Goal: Transaction & Acquisition: Purchase product/service

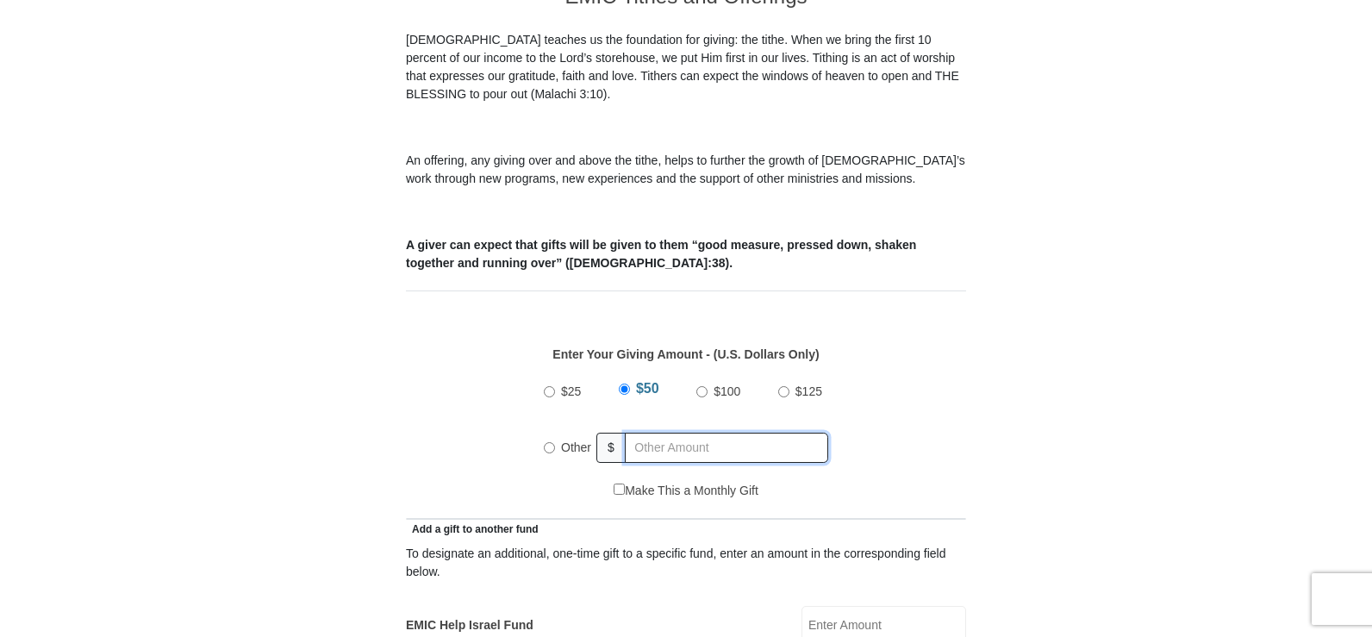
radio input "true"
click at [646, 433] on input "text" at bounding box center [729, 448] width 197 height 30
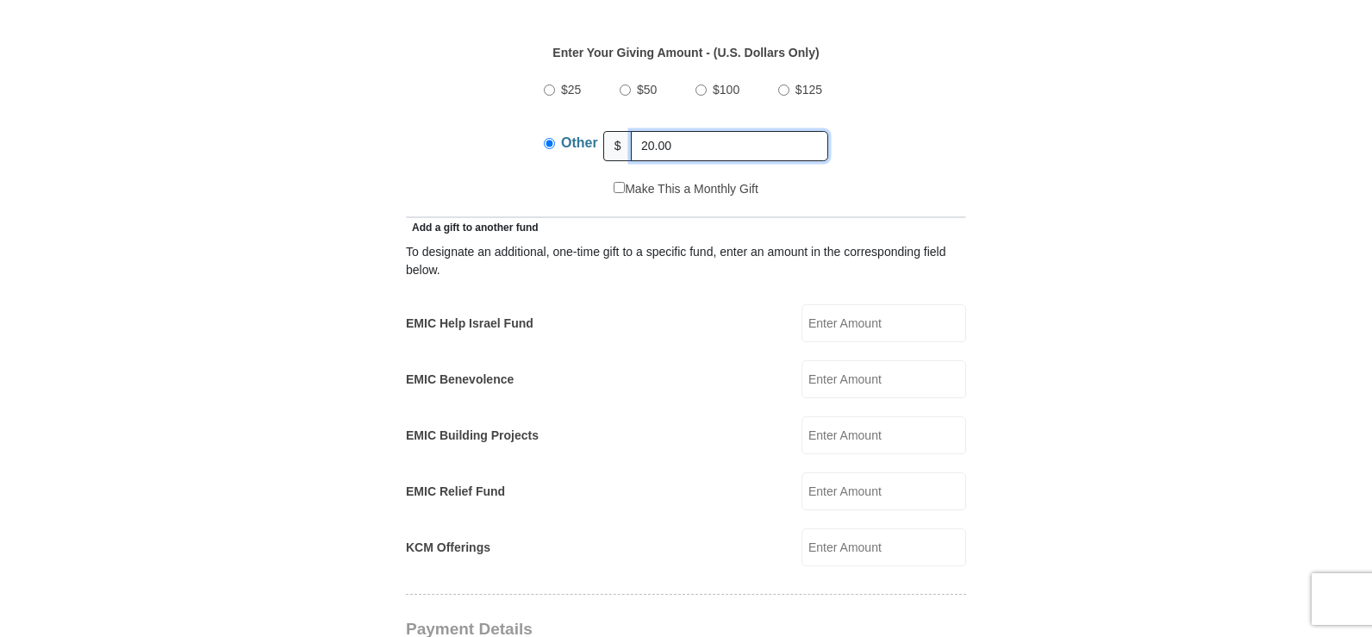
scroll to position [862, 0]
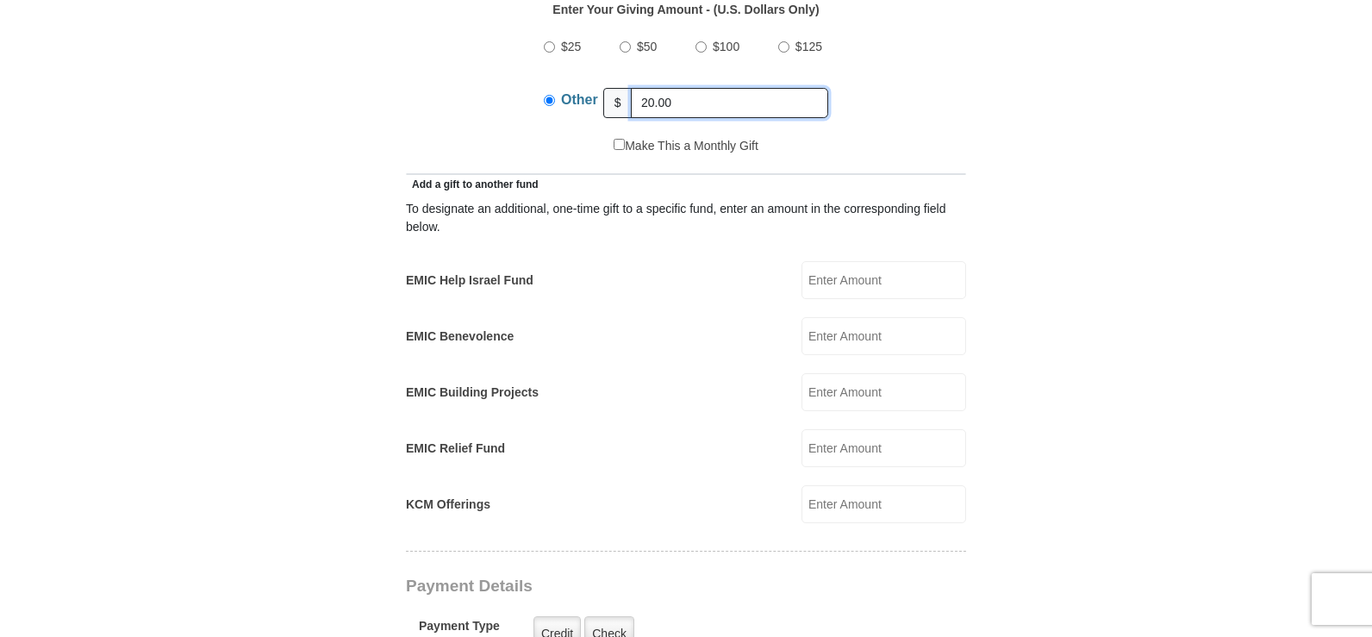
type input "20.00"
click at [870, 261] on input "EMIC Help Israel Fund" at bounding box center [883, 280] width 165 height 38
type input "10.00"
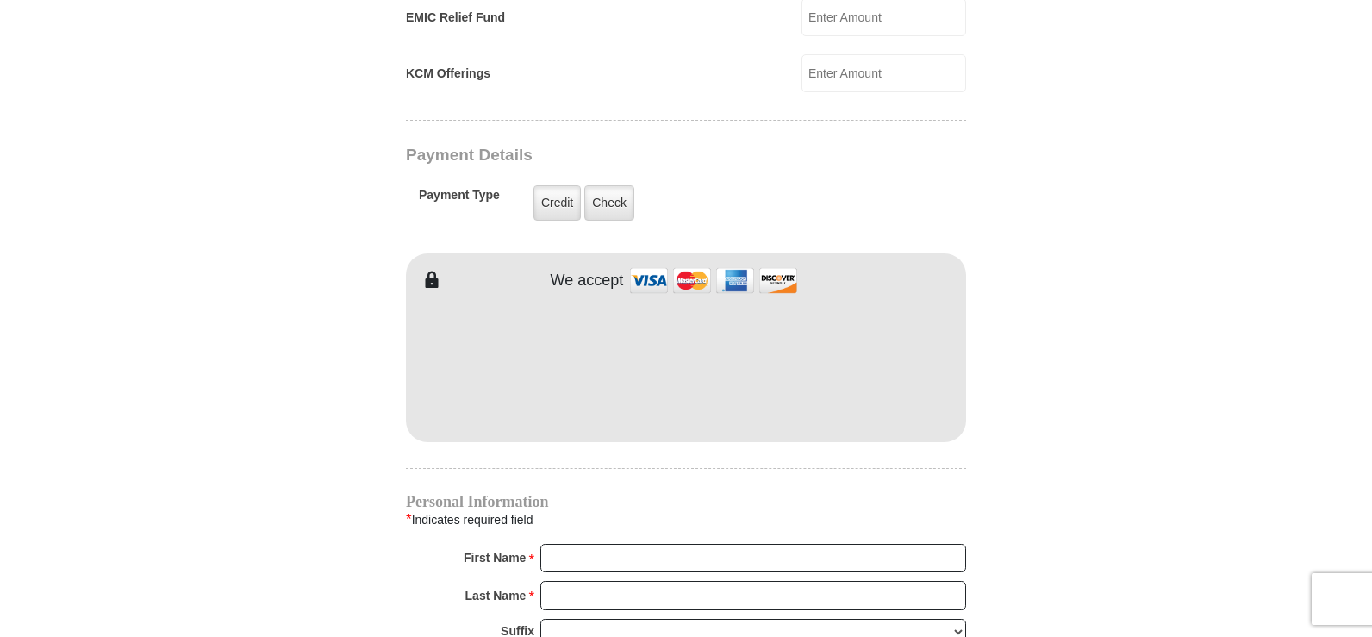
scroll to position [1379, 0]
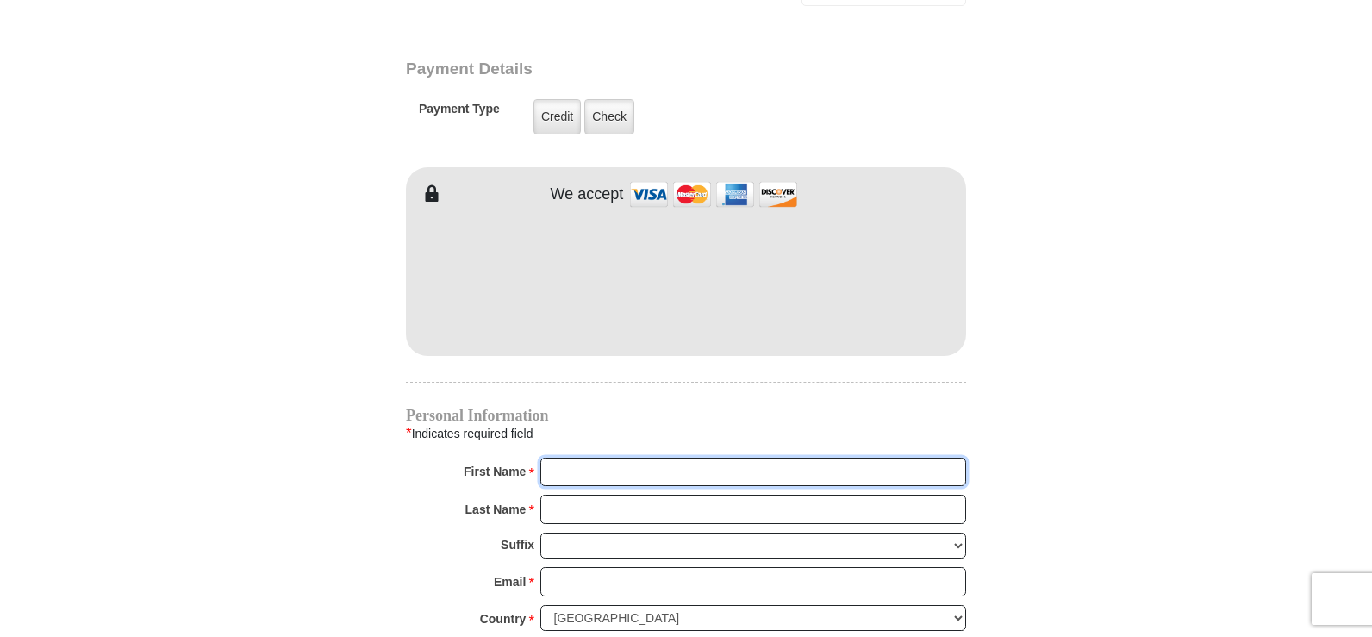
click at [590, 458] on input "First Name *" at bounding box center [753, 472] width 426 height 29
type input "[PERSON_NAME]"
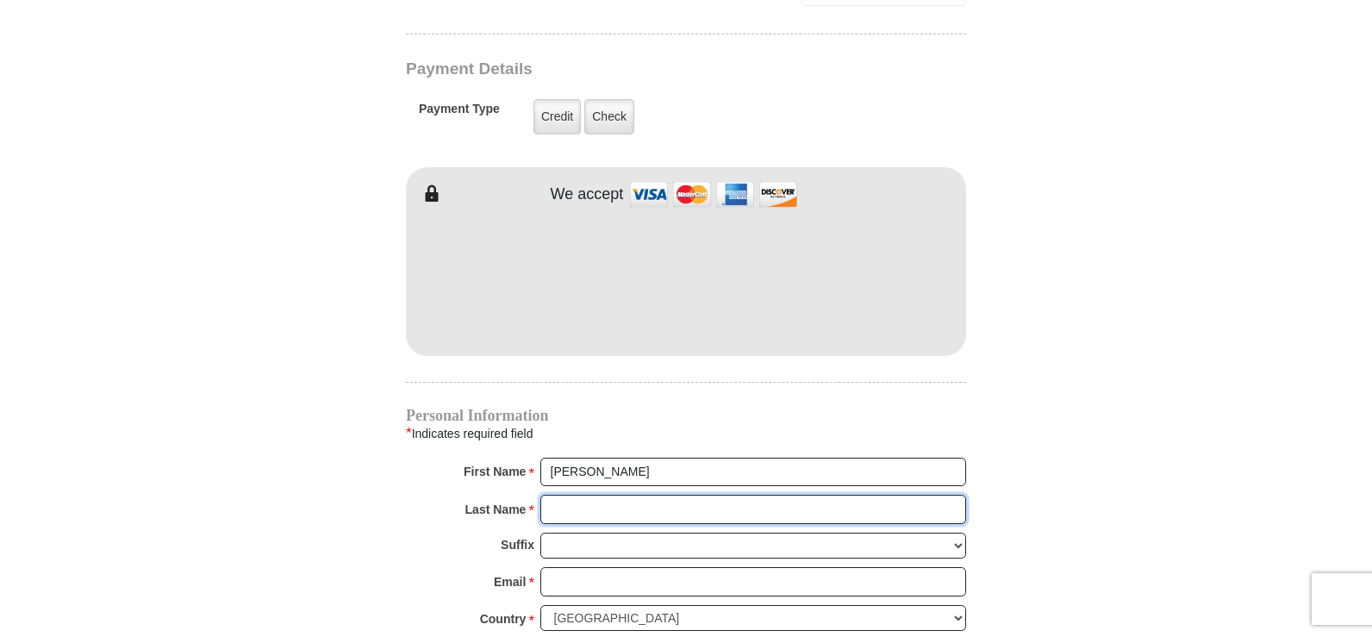
click at [613, 495] on input "Last Name *" at bounding box center [753, 509] width 426 height 29
type input "[PERSON_NAME]"
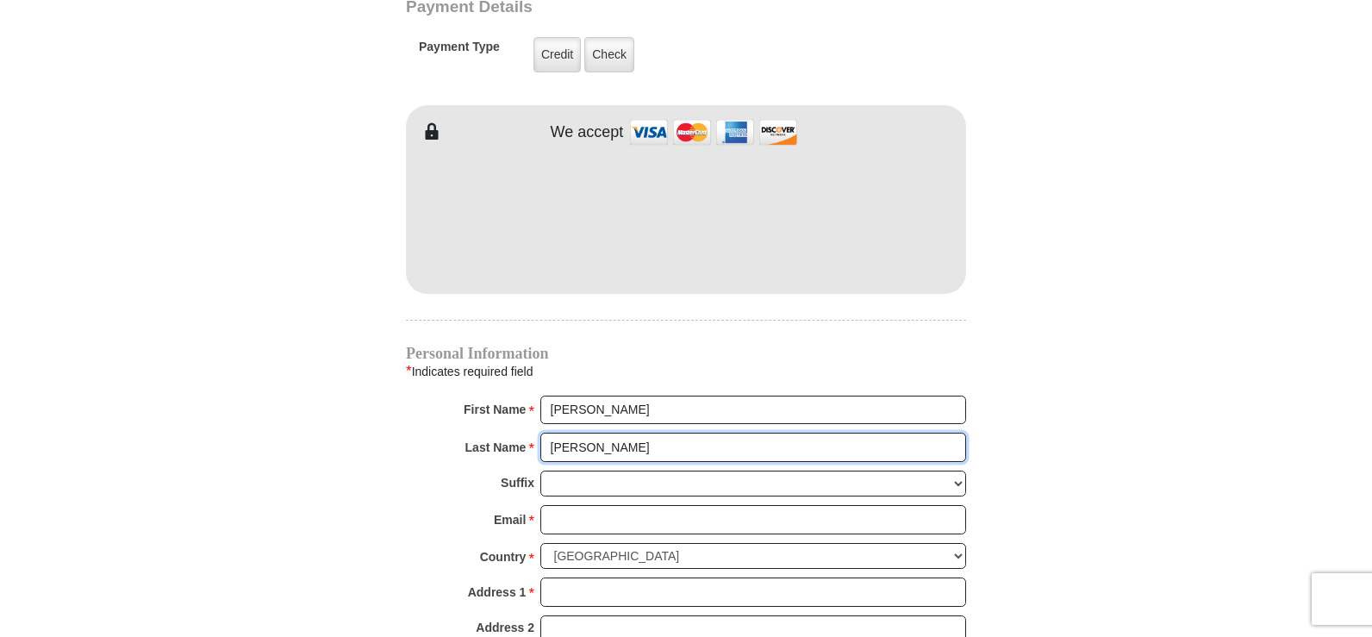
scroll to position [1465, 0]
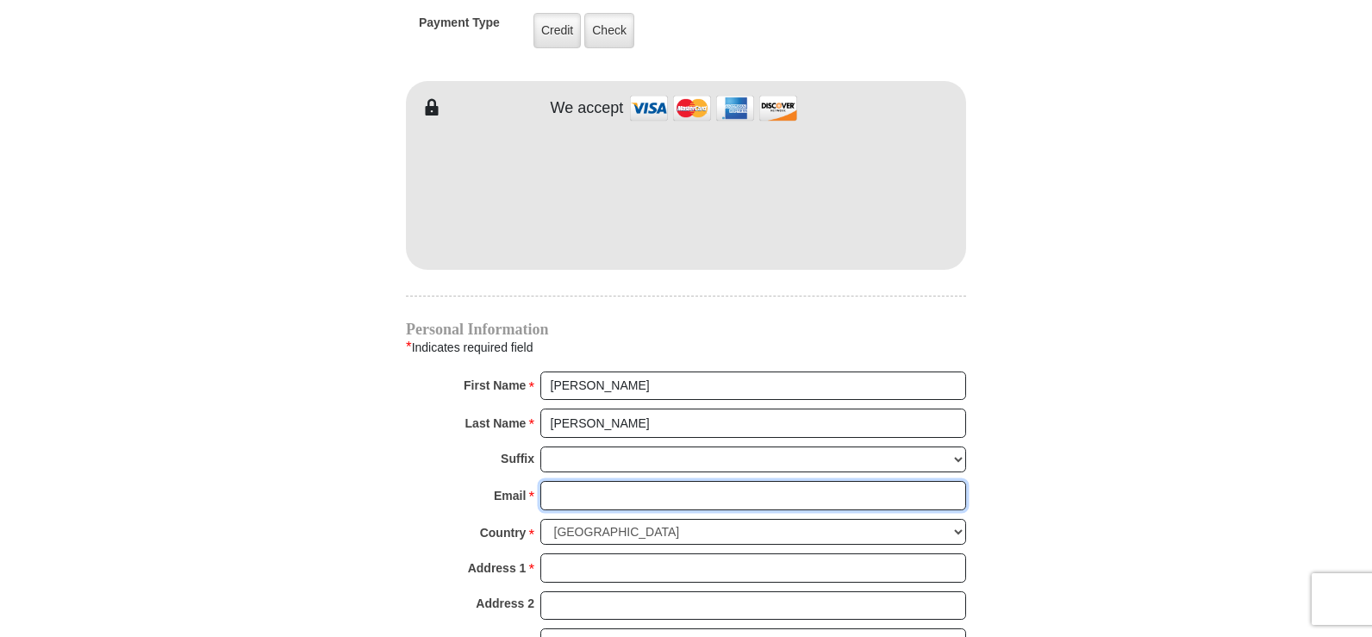
click at [611, 481] on input "Email *" at bounding box center [753, 495] width 426 height 29
type input "[PERSON_NAME][EMAIL_ADDRESS][DOMAIN_NAME]"
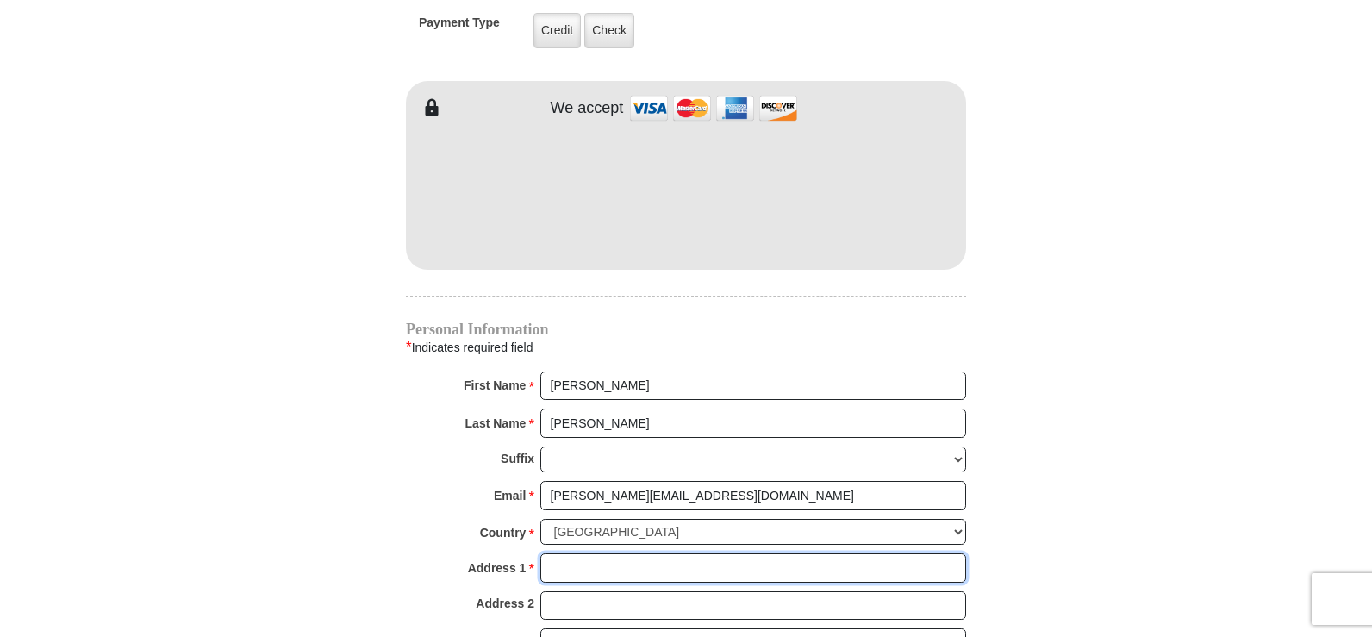
type input "[STREET_ADDRESS][PERSON_NAME]"
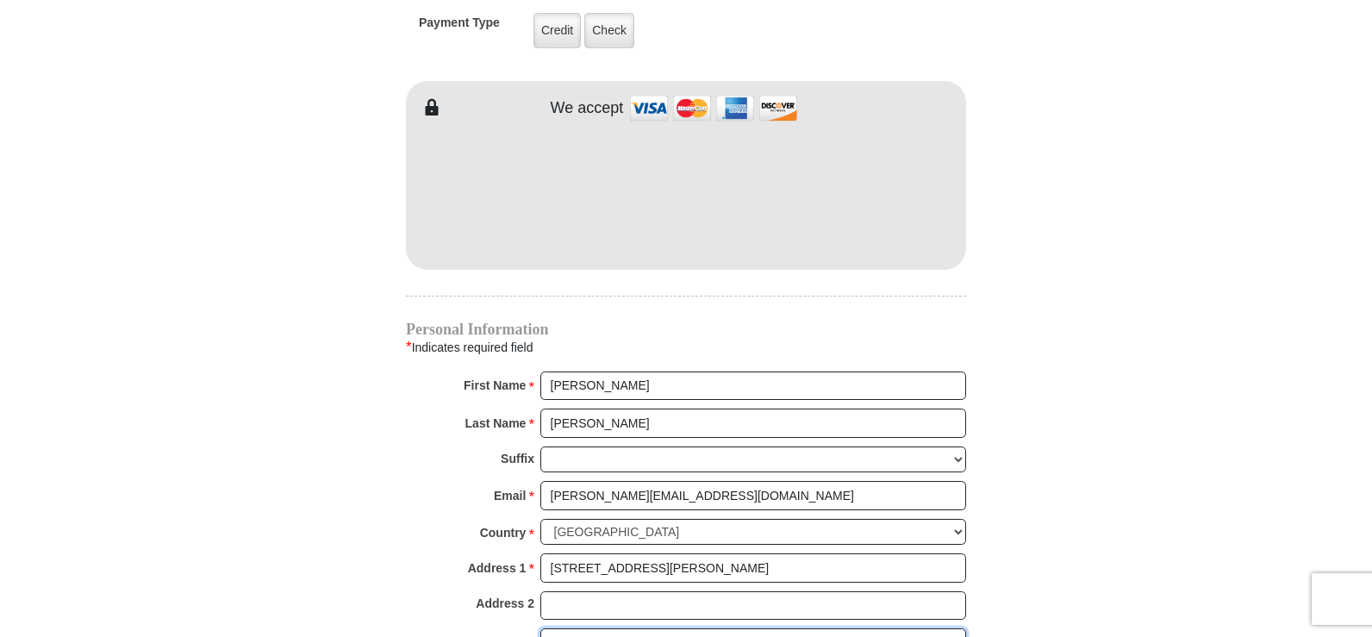
type input "[GEOGRAPHIC_DATA]"
select select "AR"
type input "72687"
type input "4792284098"
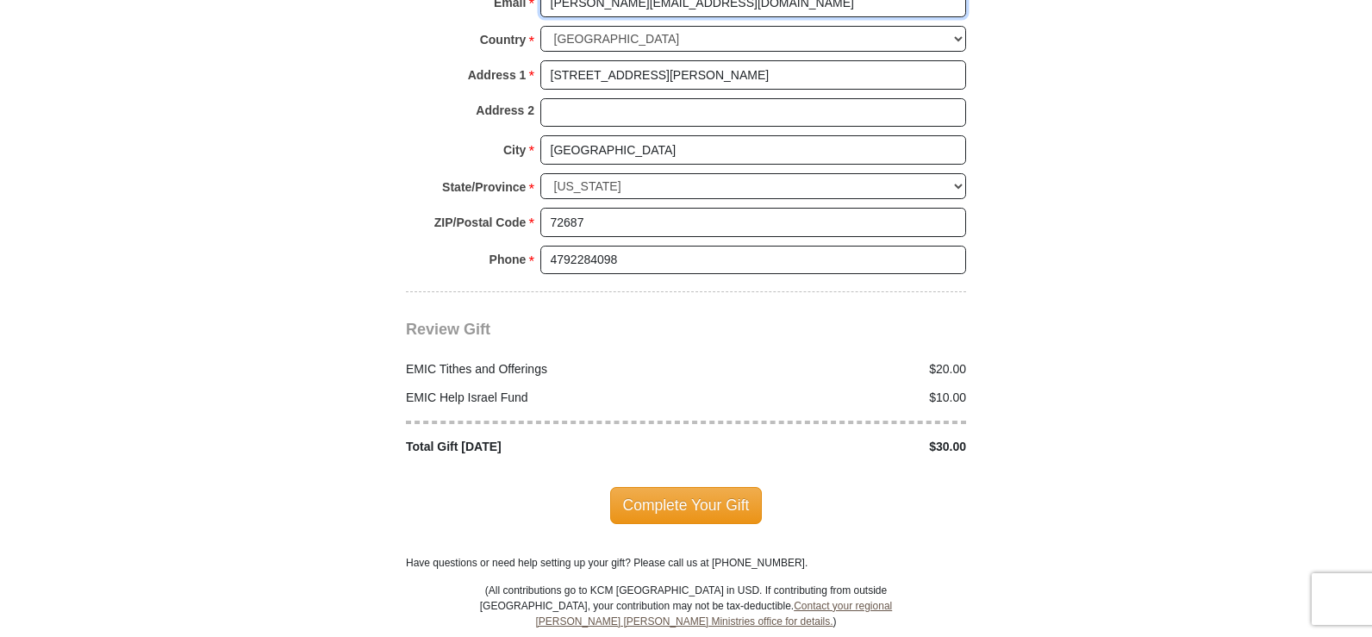
scroll to position [1982, 0]
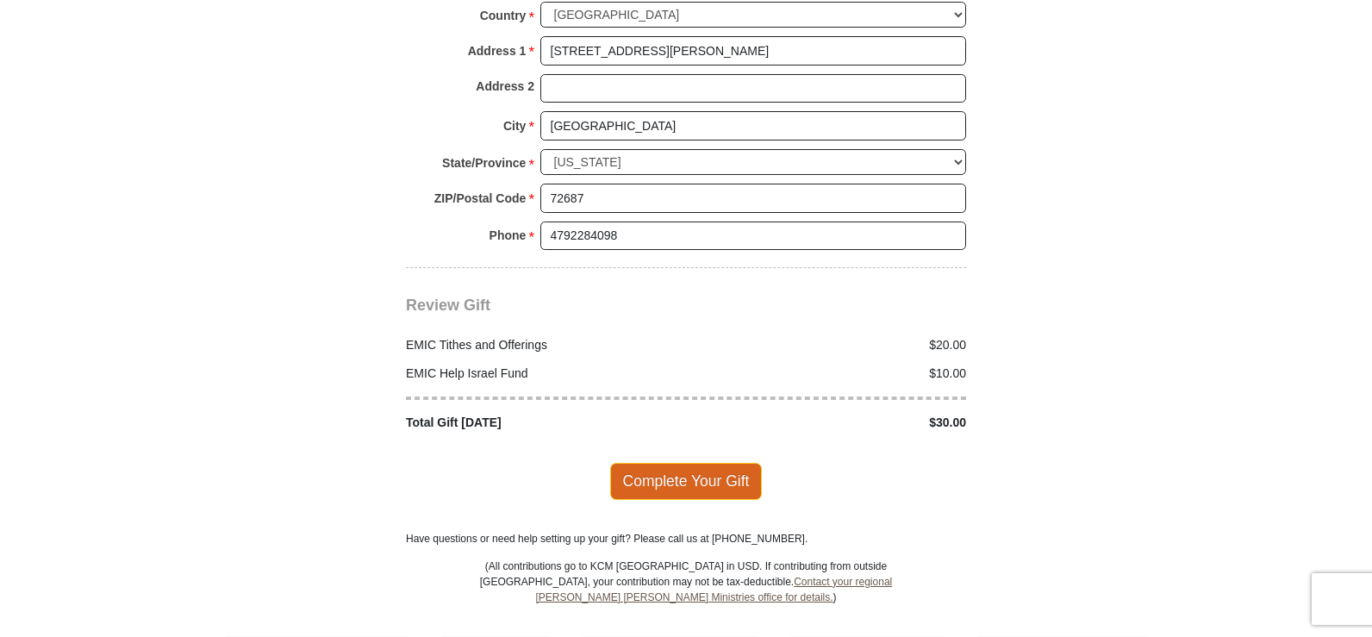
click at [711, 464] on span "Complete Your Gift" at bounding box center [686, 481] width 153 height 36
